Goal: Navigation & Orientation: Understand site structure

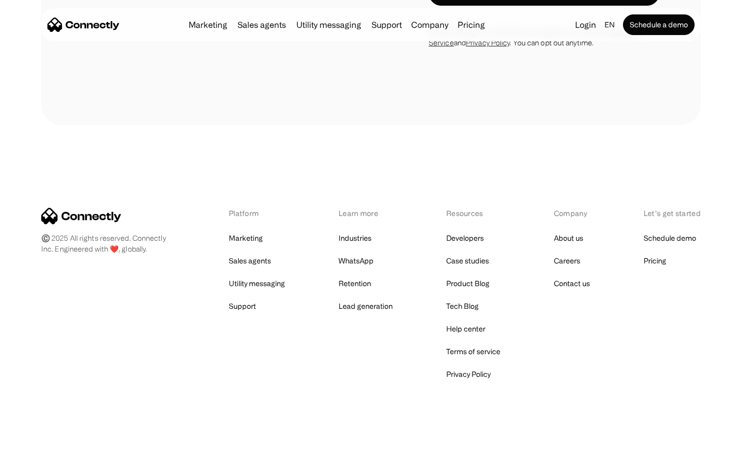
scroll to position [3146, 0]
